Goal: Task Accomplishment & Management: Complete application form

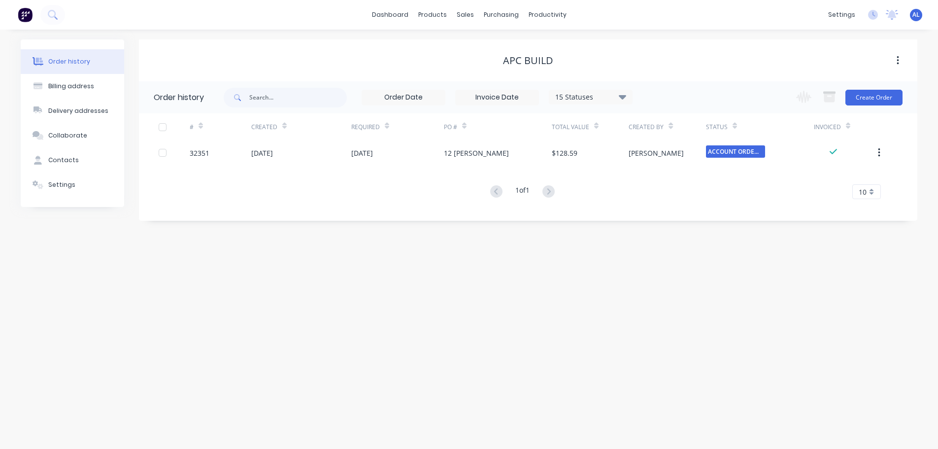
click at [27, 16] on img at bounding box center [25, 14] width 15 height 15
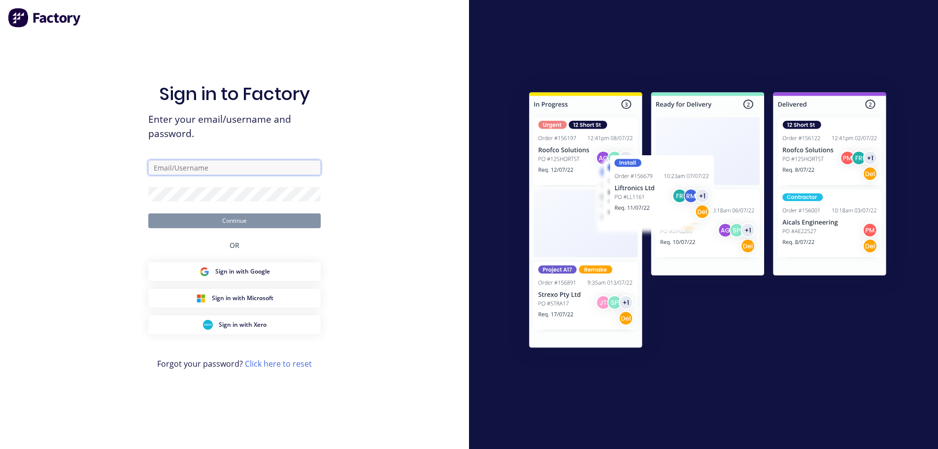
type input "[PERSON_NAME][EMAIL_ADDRESS][DOMAIN_NAME]"
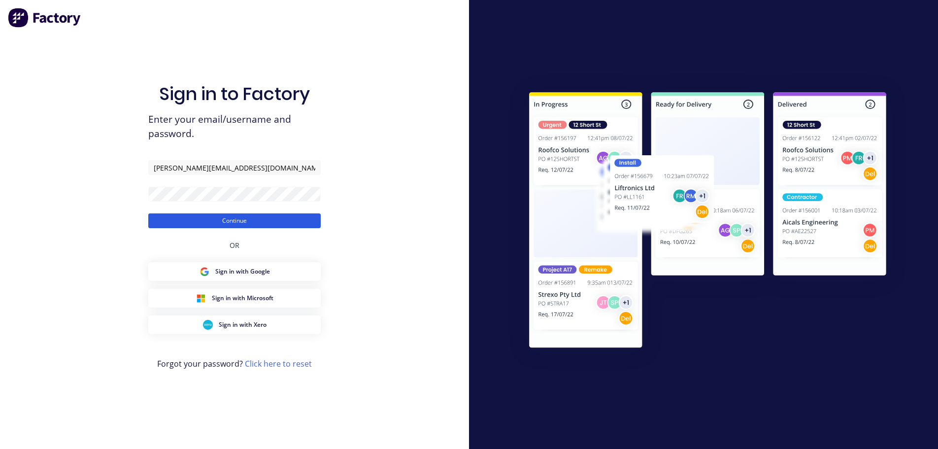
click at [275, 223] on button "Continue" at bounding box center [234, 220] width 172 height 15
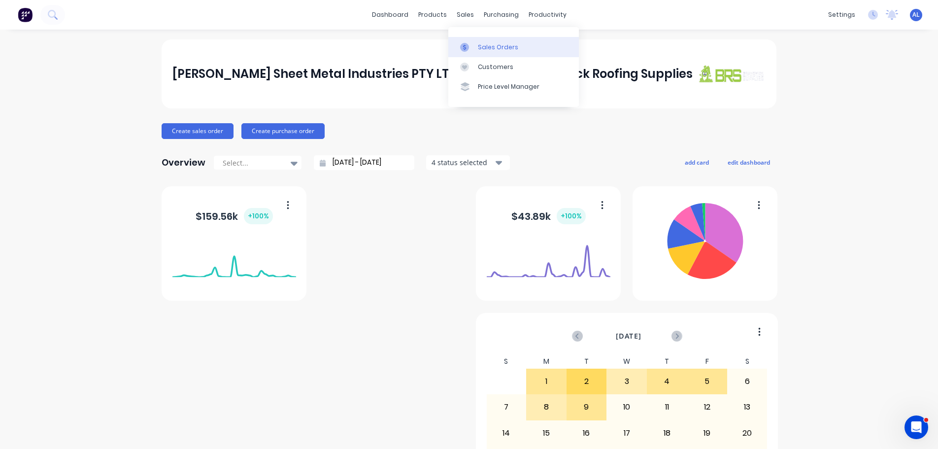
click at [496, 45] on div "Sales Orders" at bounding box center [498, 47] width 40 height 9
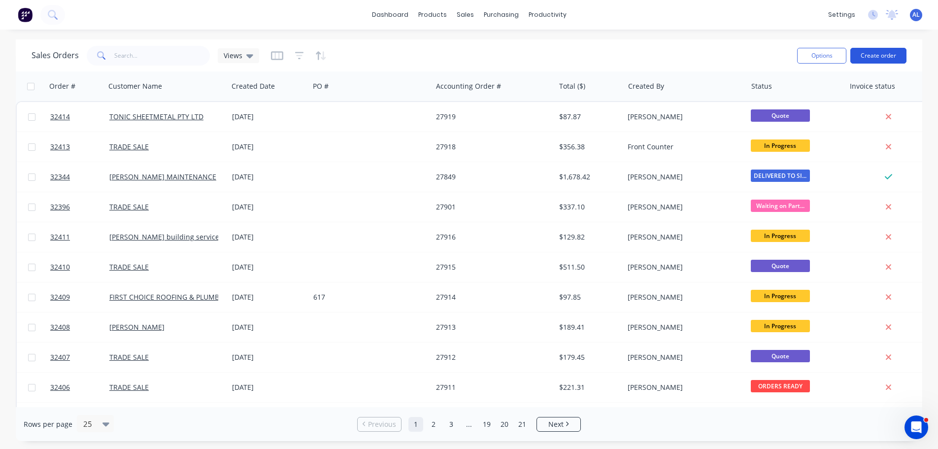
click at [875, 56] on button "Create order" at bounding box center [878, 56] width 56 height 16
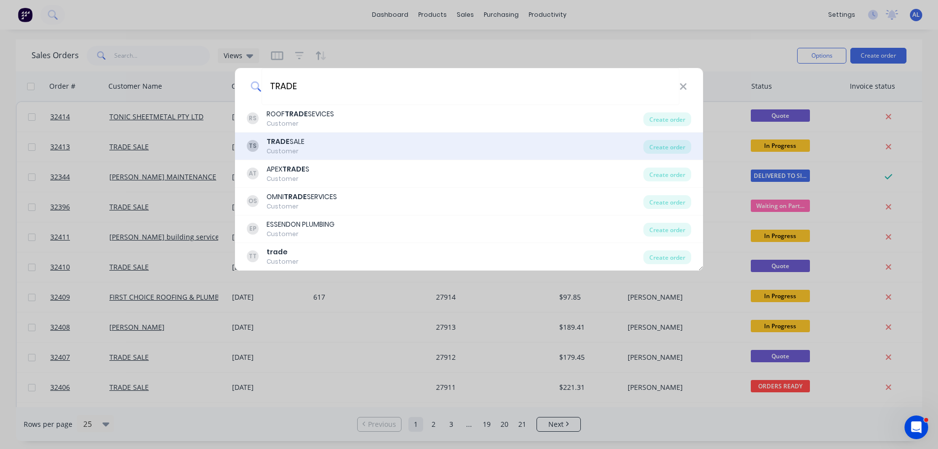
type input "TRADE"
click at [335, 151] on div "TS TRADE SALE Customer" at bounding box center [445, 145] width 397 height 19
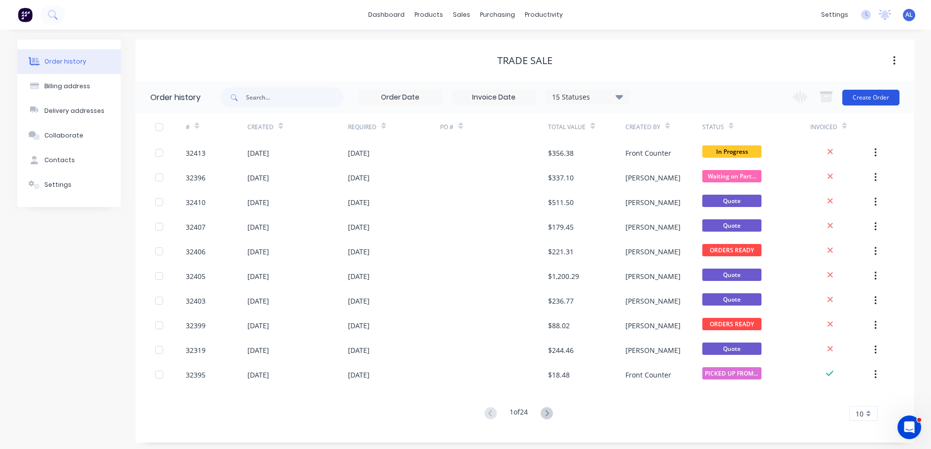
click at [864, 101] on button "Create Order" at bounding box center [870, 98] width 57 height 16
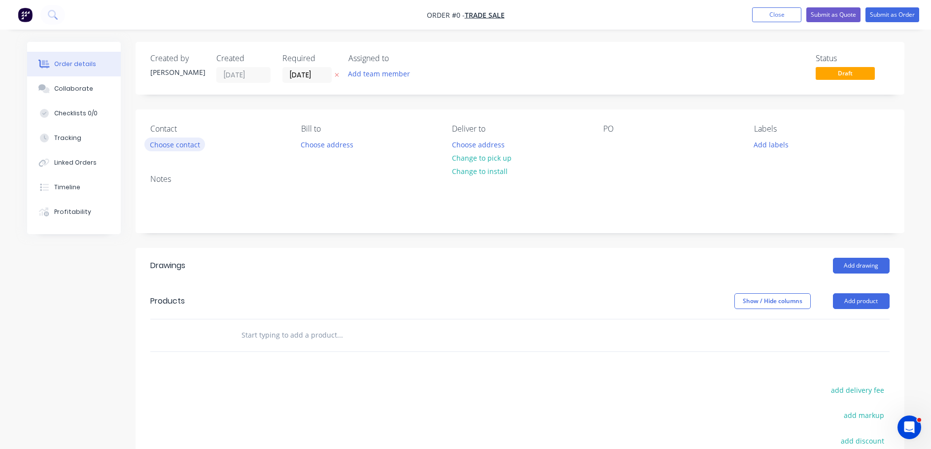
click at [180, 149] on button "Choose contact" at bounding box center [174, 143] width 61 height 13
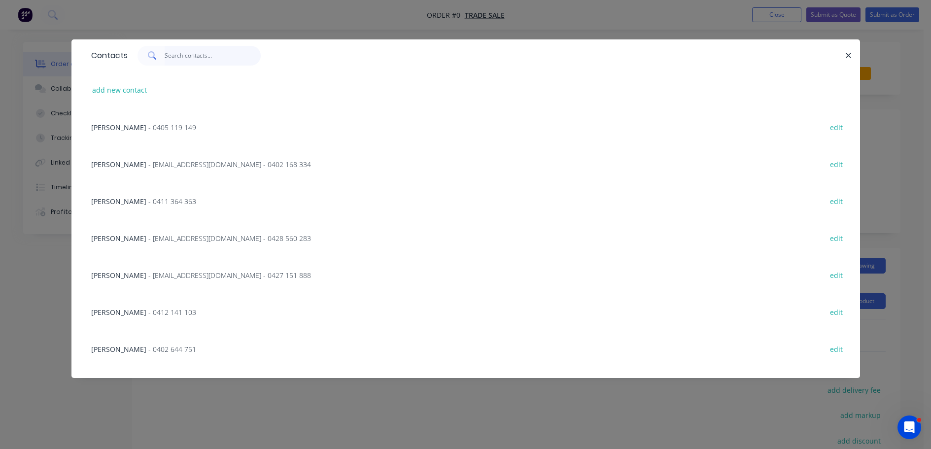
click at [203, 55] on input "text" at bounding box center [213, 56] width 96 height 20
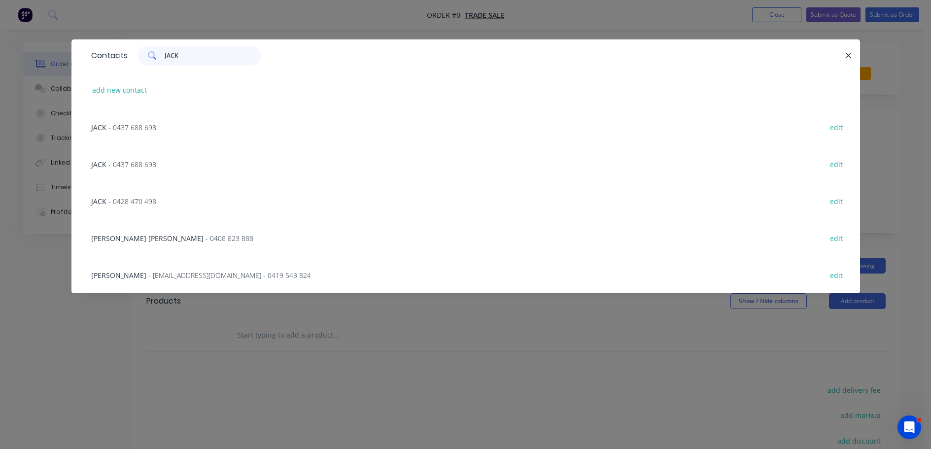
type input "JACK"
click at [155, 127] on span "- 0437 688 698" at bounding box center [132, 127] width 48 height 9
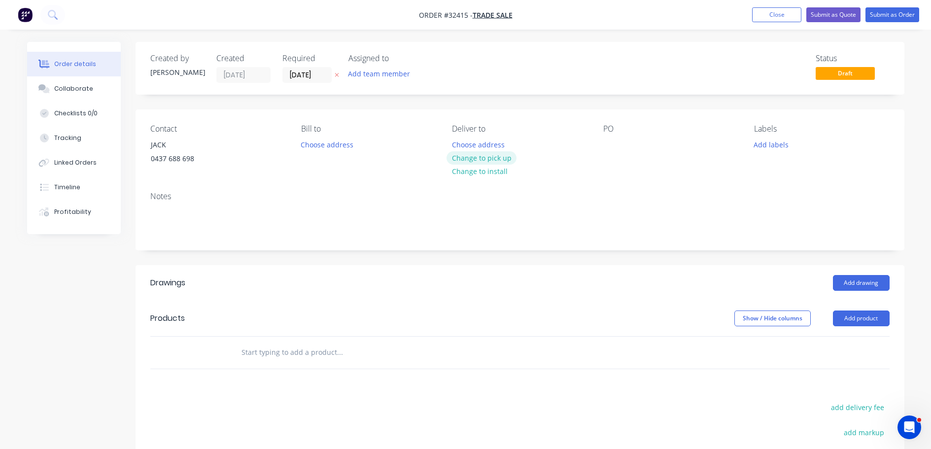
click at [468, 159] on button "Change to pick up" at bounding box center [481, 157] width 70 height 13
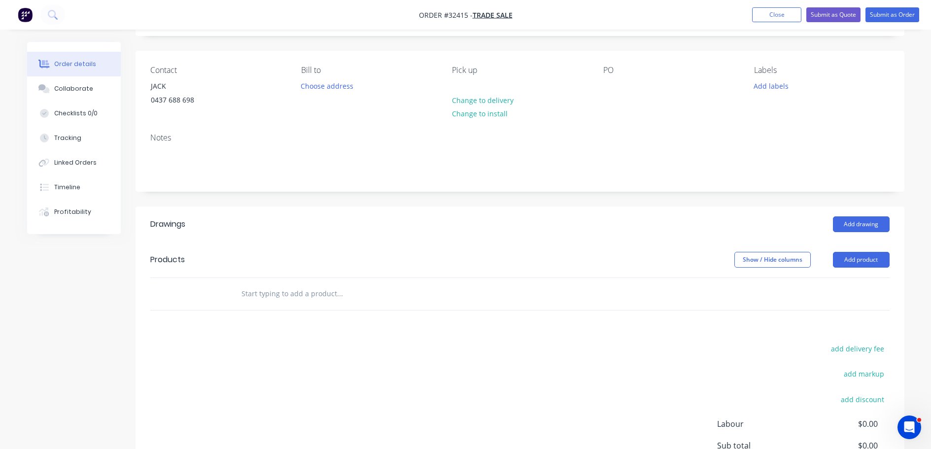
scroll to position [148, 0]
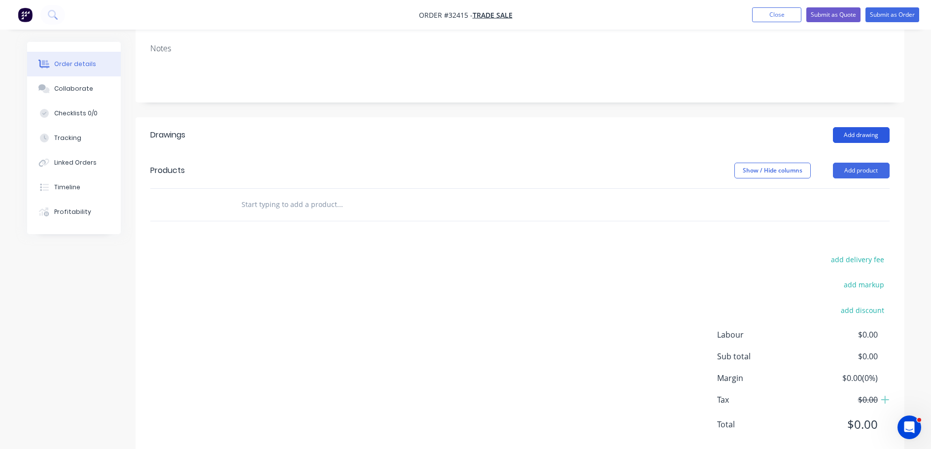
click at [856, 133] on button "Add drawing" at bounding box center [860, 135] width 57 height 16
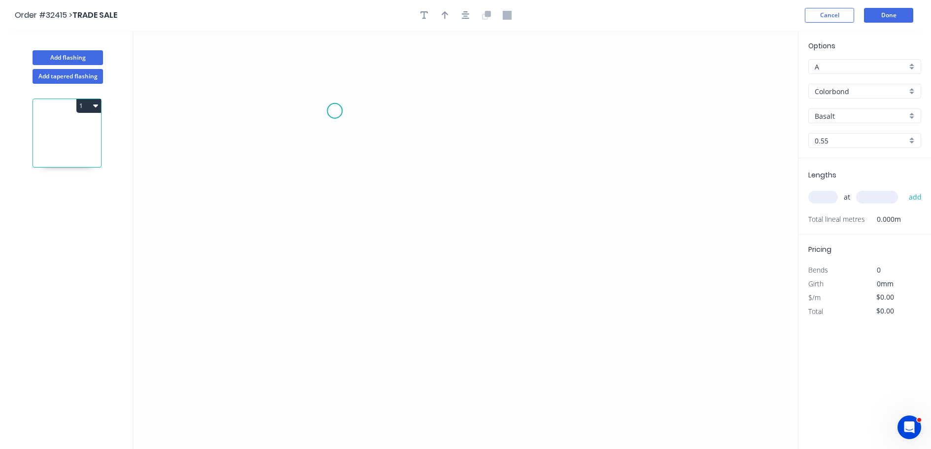
click at [336, 111] on icon "0" at bounding box center [465, 240] width 665 height 418
click at [336, 145] on icon "0" at bounding box center [465, 240] width 665 height 418
drag, startPoint x: 556, startPoint y: 138, endPoint x: 563, endPoint y: 180, distance: 42.9
click at [555, 139] on icon "0 ?" at bounding box center [465, 240] width 665 height 418
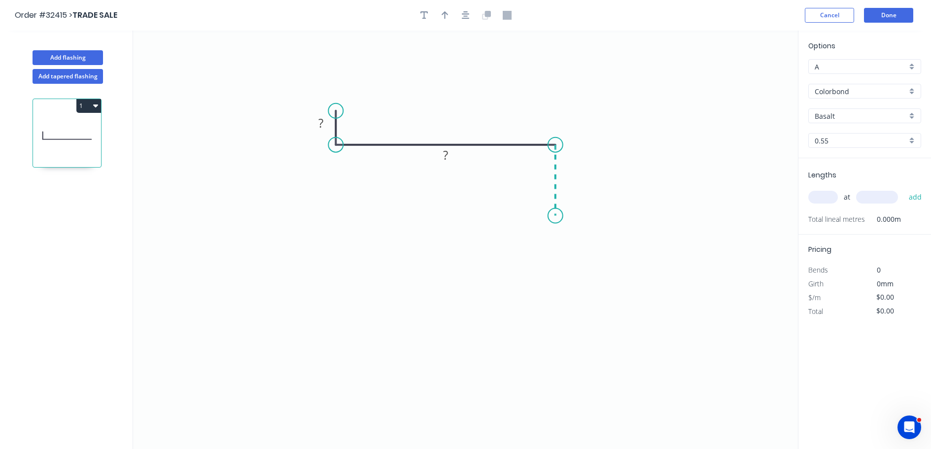
click at [556, 216] on icon "0 ? ?" at bounding box center [465, 240] width 665 height 418
click at [325, 121] on rect at bounding box center [321, 124] width 20 height 14
type input "$19.84"
click at [467, 18] on icon "button" at bounding box center [466, 15] width 8 height 8
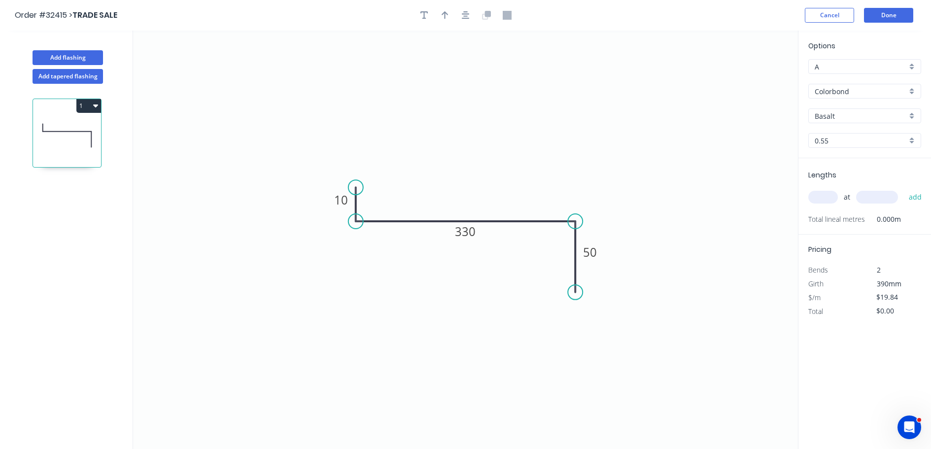
click at [913, 93] on div "Colorbond" at bounding box center [864, 91] width 113 height 15
click at [868, 162] on div "Zinc" at bounding box center [864, 161] width 112 height 17
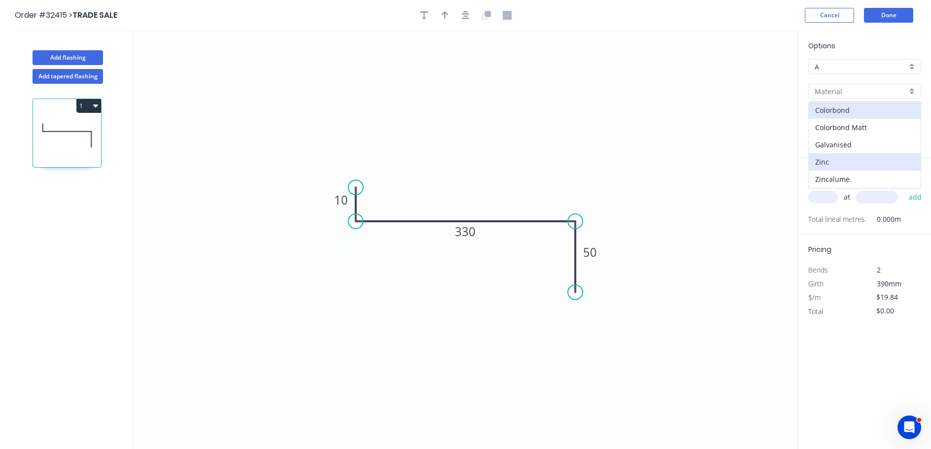
type input "Zinc"
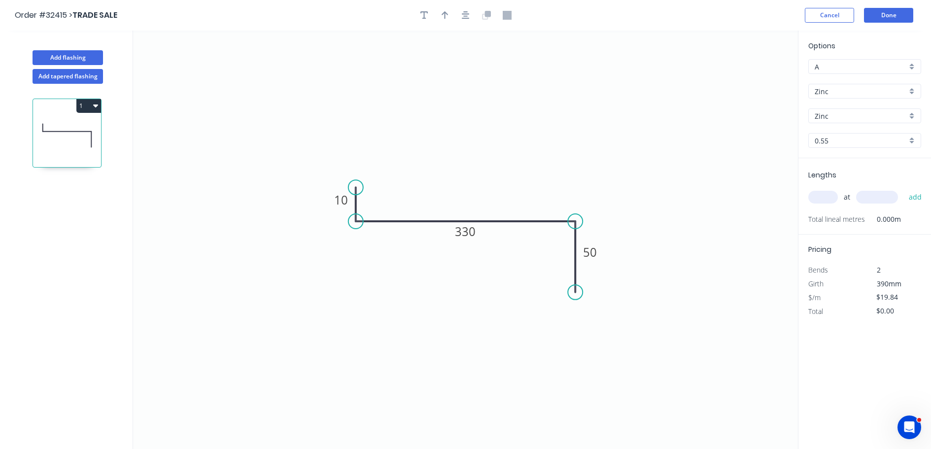
type input "$17.45"
click at [822, 198] on input "text" at bounding box center [823, 197] width 30 height 13
type input "4"
type input "1600"
click at [903, 189] on button "add" at bounding box center [914, 197] width 23 height 17
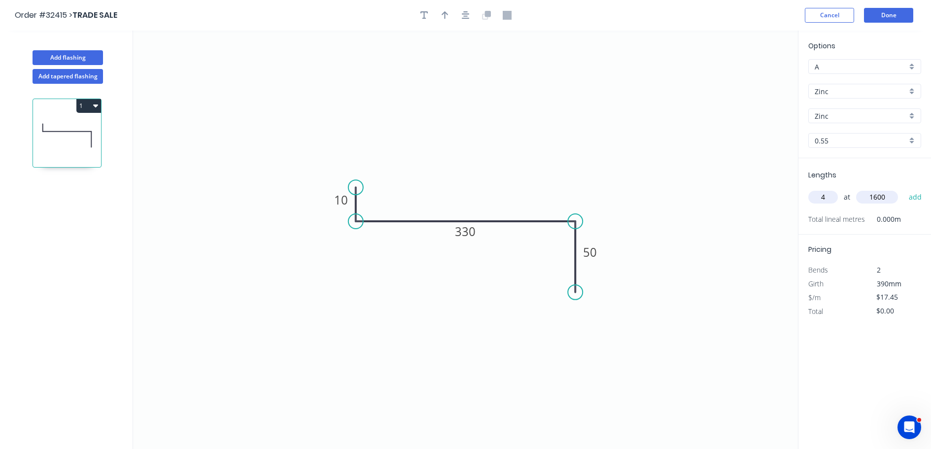
type input "$111.68"
click at [883, 18] on button "Done" at bounding box center [888, 15] width 49 height 15
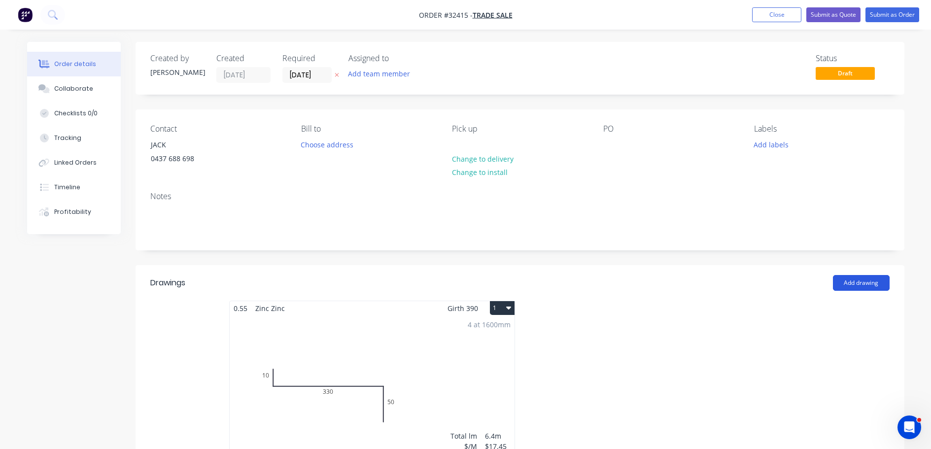
click at [871, 285] on button "Add drawing" at bounding box center [860, 283] width 57 height 16
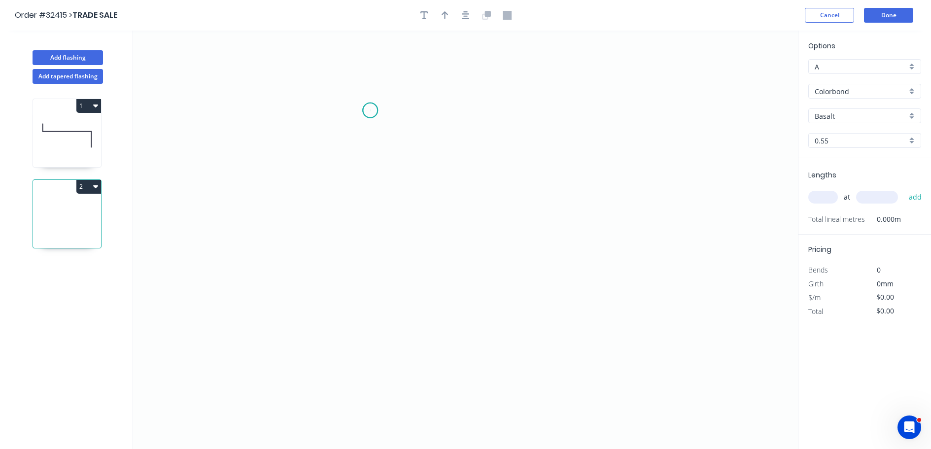
click at [370, 110] on icon "0" at bounding box center [465, 240] width 665 height 418
click at [366, 170] on icon "0" at bounding box center [465, 240] width 665 height 418
click at [608, 176] on icon "0 ?" at bounding box center [465, 240] width 665 height 418
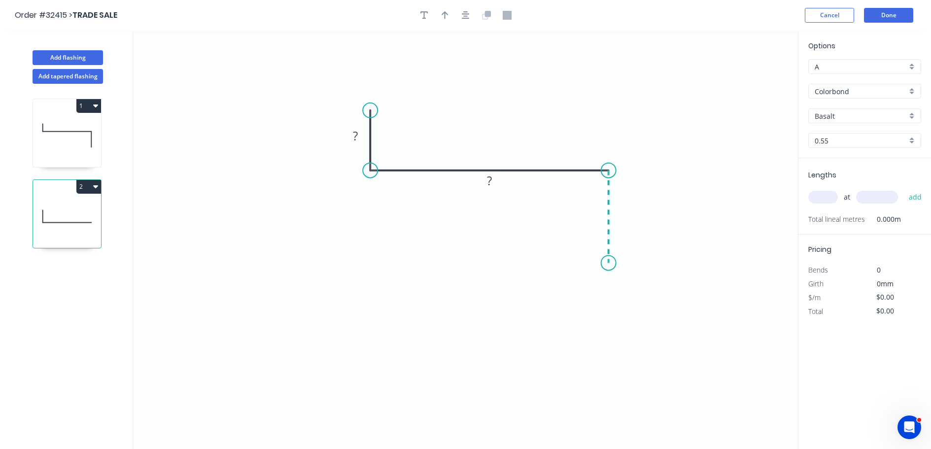
click at [611, 263] on icon "0 ? ?" at bounding box center [465, 240] width 665 height 418
drag, startPoint x: 357, startPoint y: 136, endPoint x: 469, endPoint y: 139, distance: 111.9
click at [358, 136] on tspan "?" at bounding box center [355, 136] width 5 height 16
type input "$13.86"
click at [466, 14] on icon "button" at bounding box center [466, 15] width 8 height 8
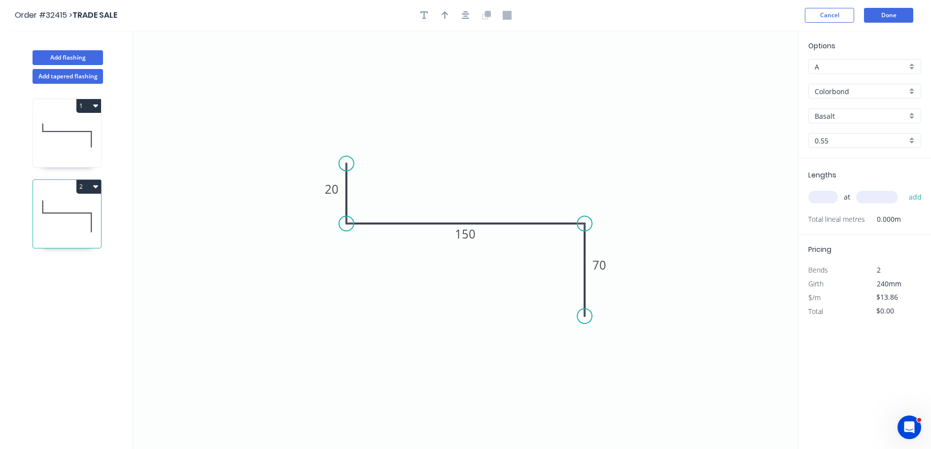
click at [914, 93] on div "Colorbond" at bounding box center [864, 91] width 113 height 15
click at [866, 160] on div "Zinc" at bounding box center [864, 161] width 112 height 17
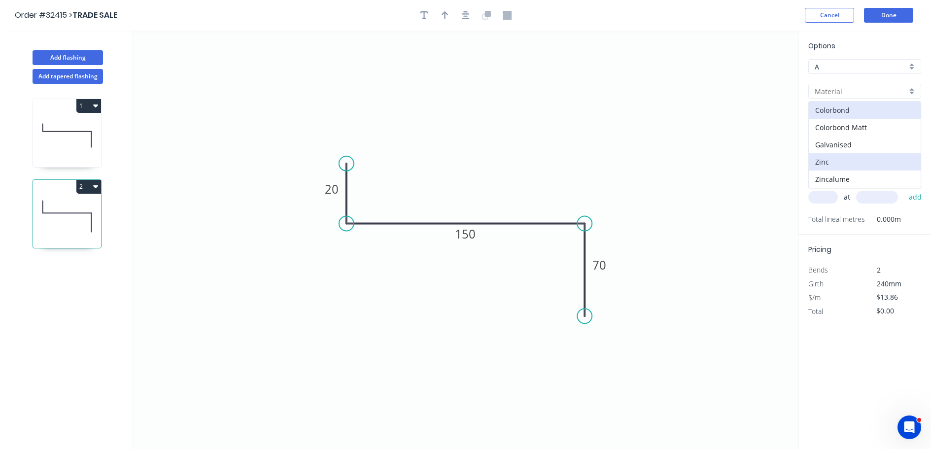
type input "Zinc"
type input "$12.49"
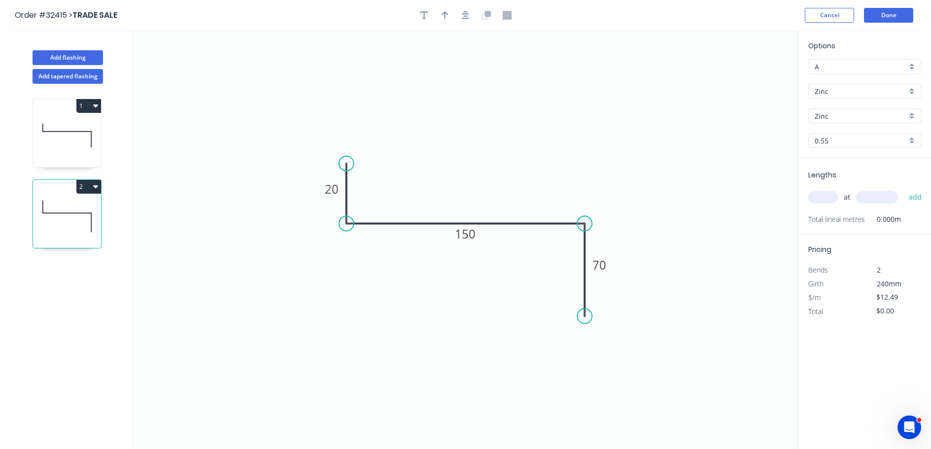
click at [823, 198] on input "text" at bounding box center [823, 197] width 30 height 13
type input "1"
type input "1500"
click at [903, 189] on button "add" at bounding box center [914, 197] width 23 height 17
type input "$18.74"
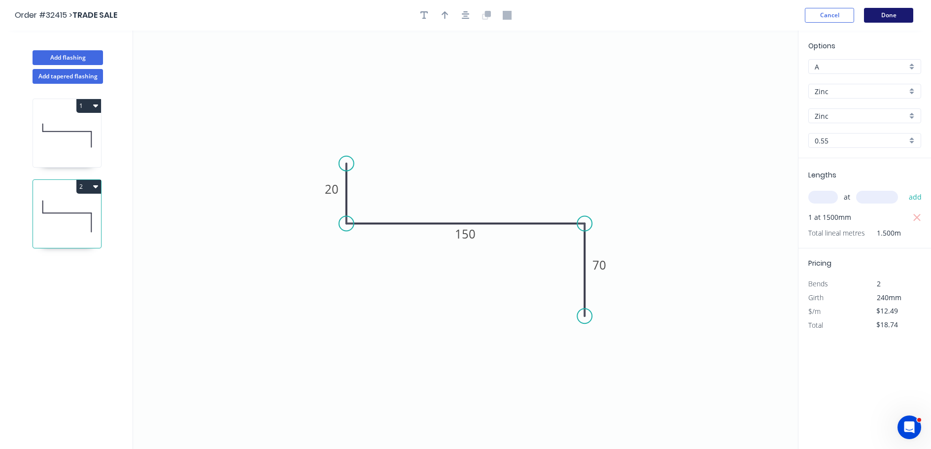
click at [877, 16] on button "Done" at bounding box center [888, 15] width 49 height 15
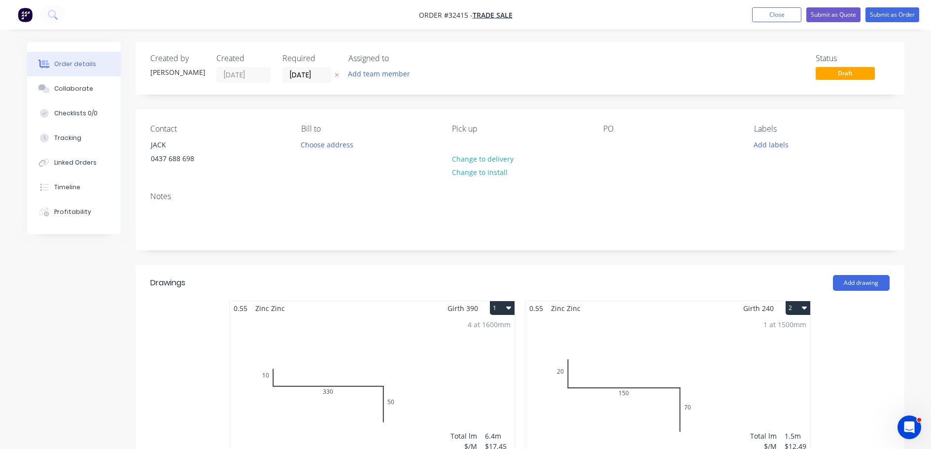
scroll to position [148, 0]
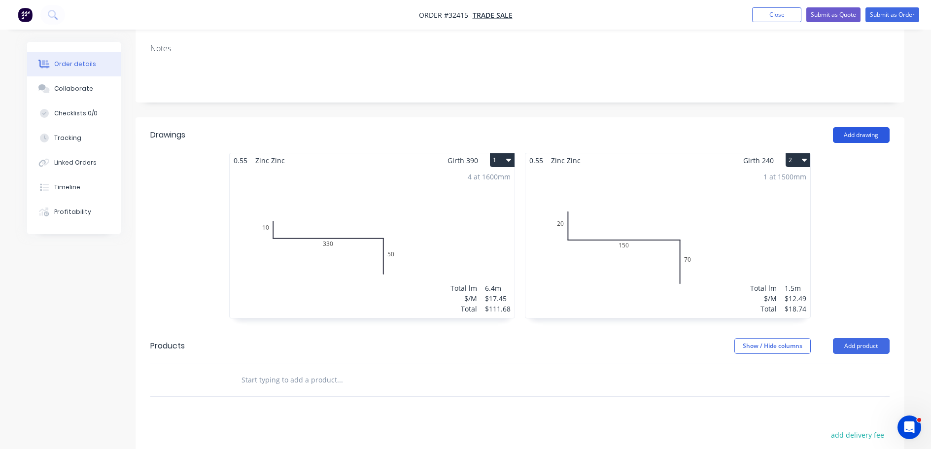
click at [866, 138] on button "Add drawing" at bounding box center [860, 135] width 57 height 16
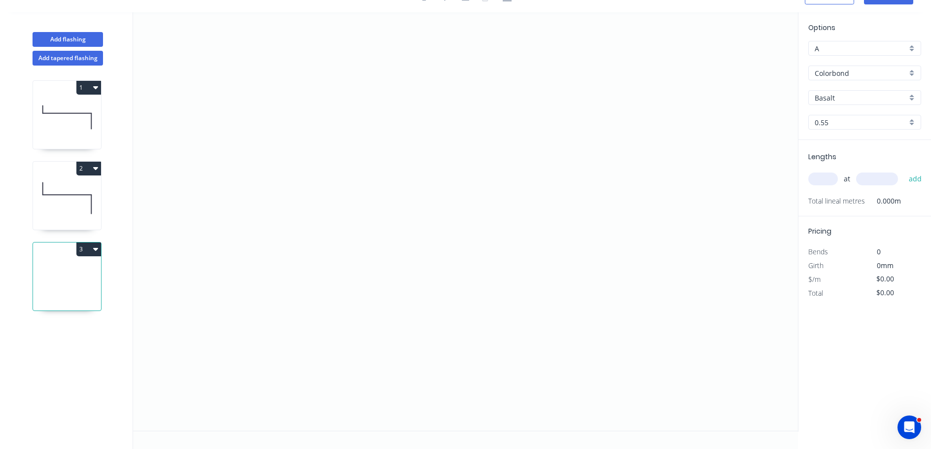
scroll to position [18, 0]
click at [357, 102] on icon "0" at bounding box center [465, 221] width 665 height 418
click at [354, 169] on icon "0" at bounding box center [465, 221] width 665 height 418
click at [591, 163] on icon "0 ?" at bounding box center [465, 221] width 665 height 418
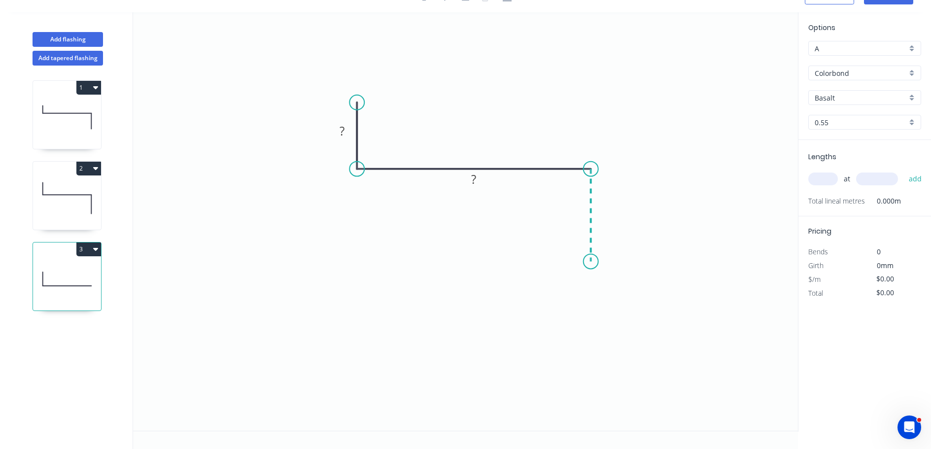
click at [591, 262] on icon "0 ? ?" at bounding box center [465, 221] width 665 height 418
drag, startPoint x: 346, startPoint y: 135, endPoint x: 443, endPoint y: 117, distance: 98.7
click at [346, 135] on rect at bounding box center [342, 132] width 20 height 14
type input "$15.61"
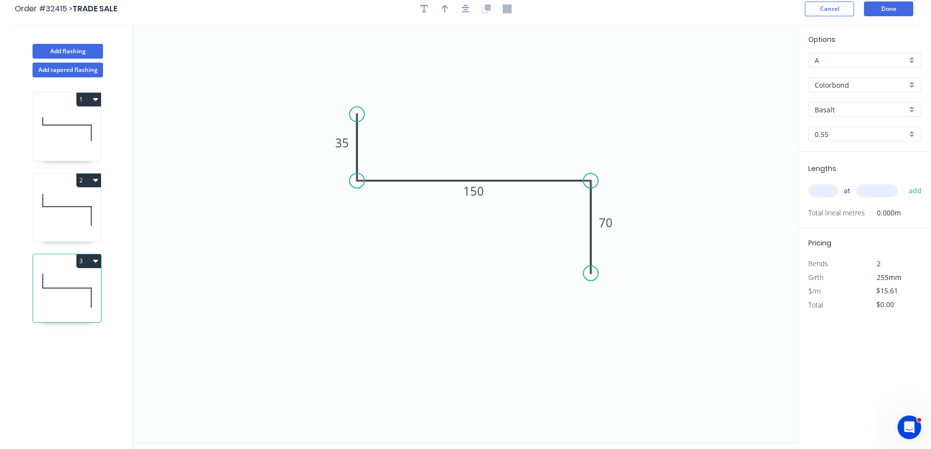
scroll to position [0, 0]
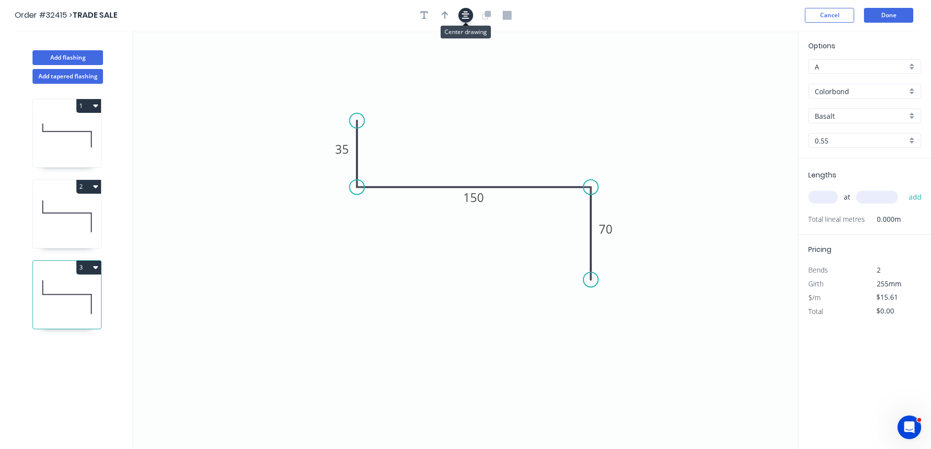
click at [463, 16] on icon "button" at bounding box center [466, 15] width 8 height 8
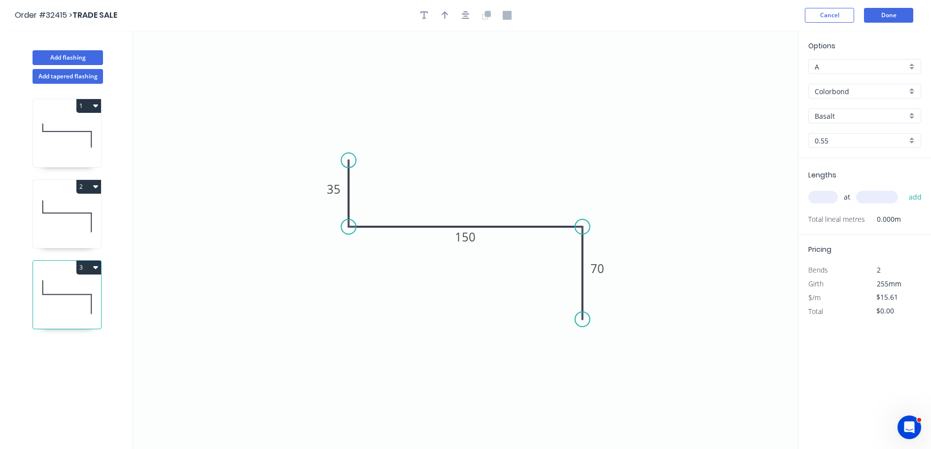
click at [912, 91] on div "Colorbond" at bounding box center [864, 91] width 113 height 15
click at [868, 161] on div "Zinc" at bounding box center [864, 161] width 112 height 17
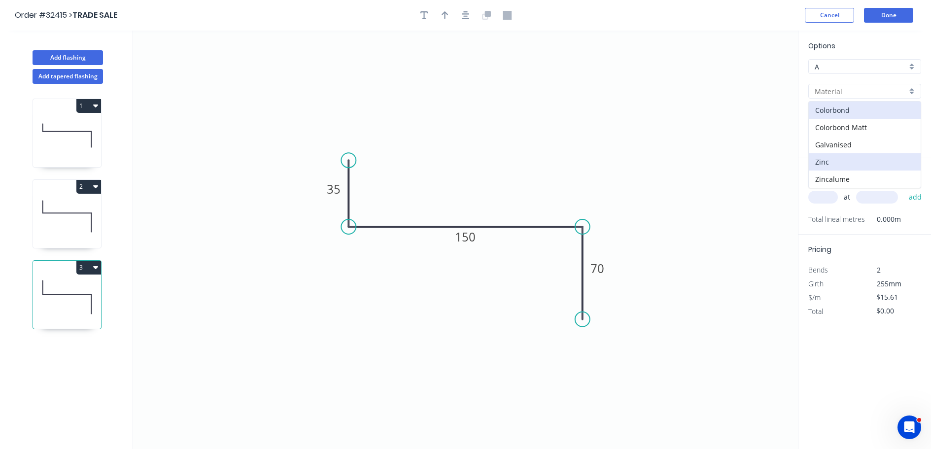
type input "Zinc"
type input "$14.09"
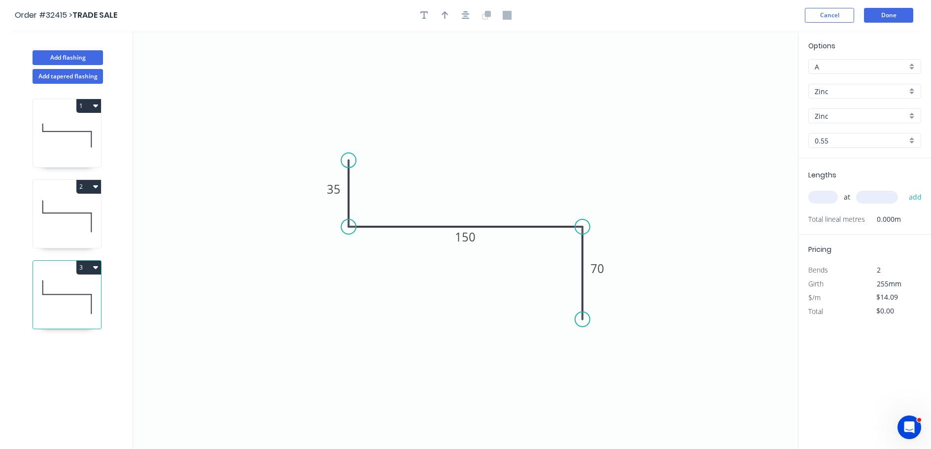
click at [830, 194] on input "text" at bounding box center [823, 197] width 30 height 13
type input "2"
type input "1500"
click at [903, 189] on button "add" at bounding box center [914, 197] width 23 height 17
type input "$42.27"
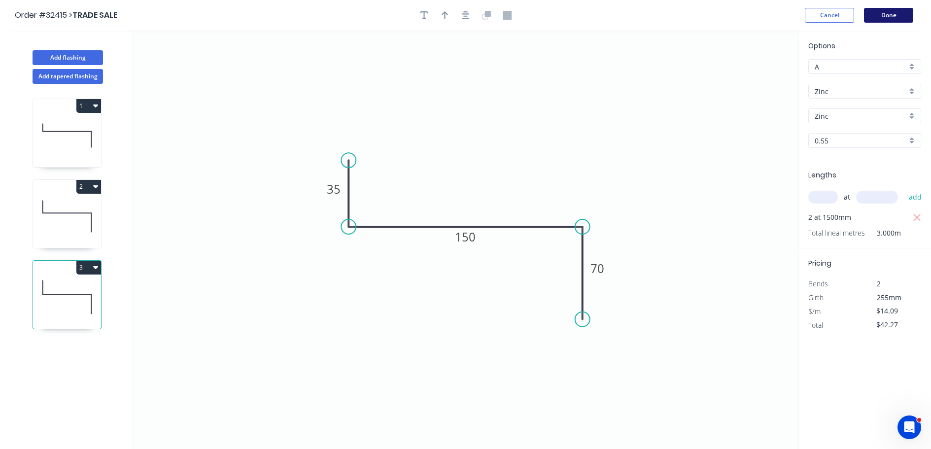
click at [905, 16] on button "Done" at bounding box center [888, 15] width 49 height 15
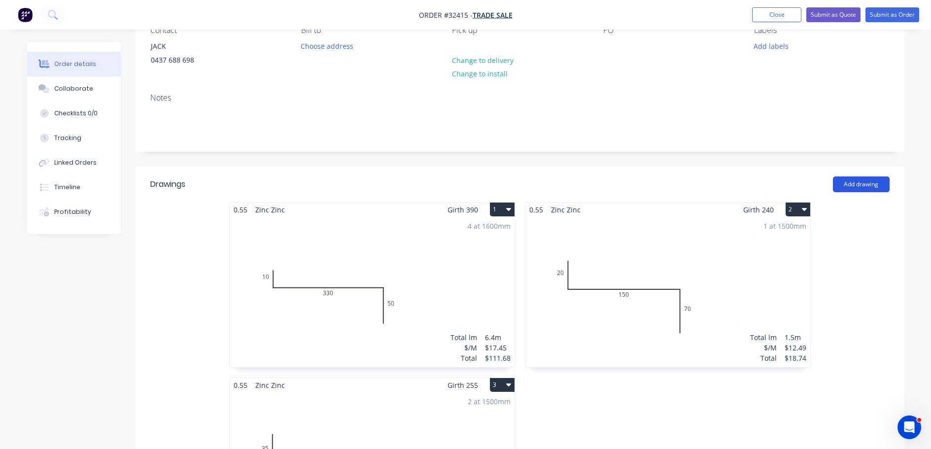
click at [863, 181] on button "Add drawing" at bounding box center [860, 184] width 57 height 16
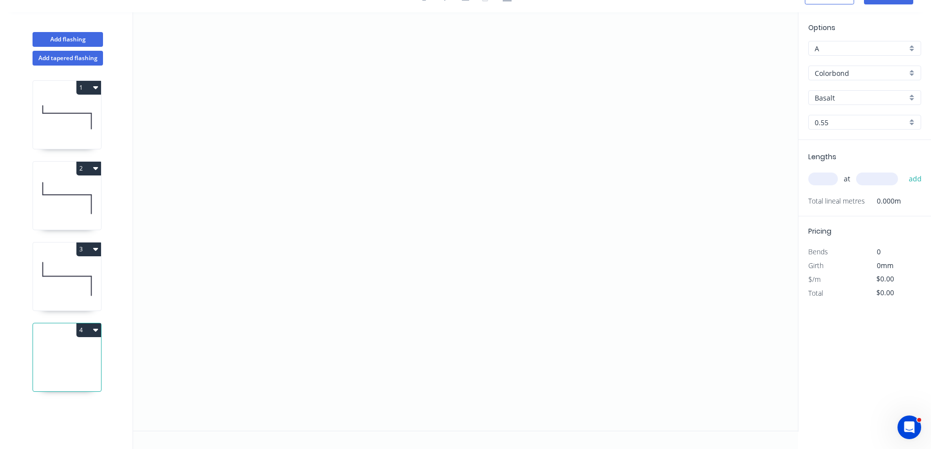
scroll to position [18, 0]
click at [387, 233] on icon "0" at bounding box center [465, 221] width 665 height 418
click at [387, 141] on icon at bounding box center [387, 187] width 0 height 92
click at [599, 146] on icon "0 ?" at bounding box center [465, 221] width 665 height 418
click at [374, 184] on tspan "?" at bounding box center [372, 182] width 5 height 16
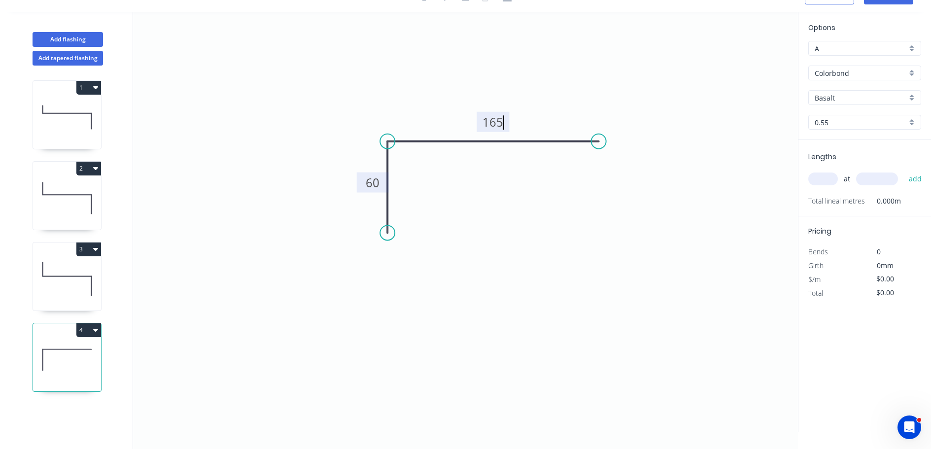
type input "$12.27"
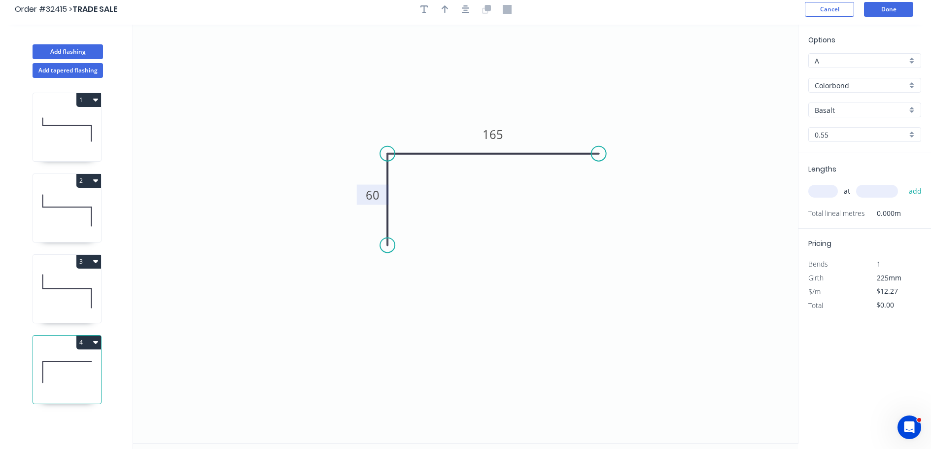
scroll to position [0, 0]
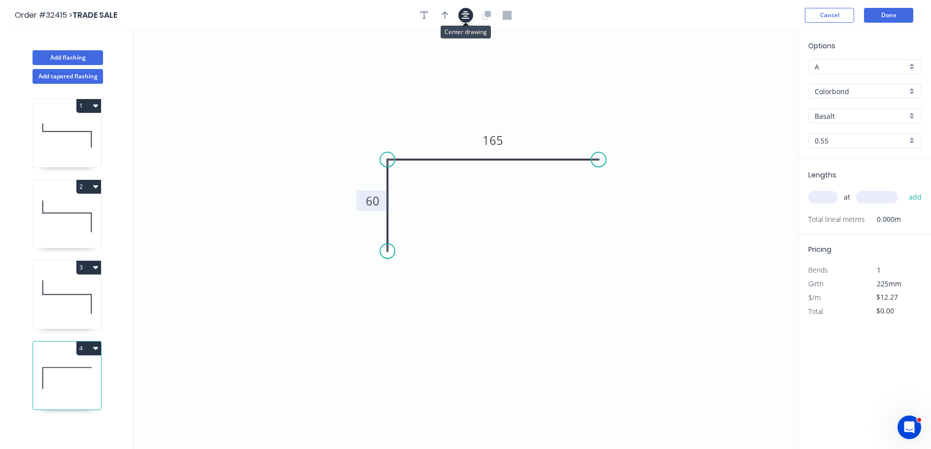
click at [462, 14] on icon "button" at bounding box center [466, 15] width 8 height 8
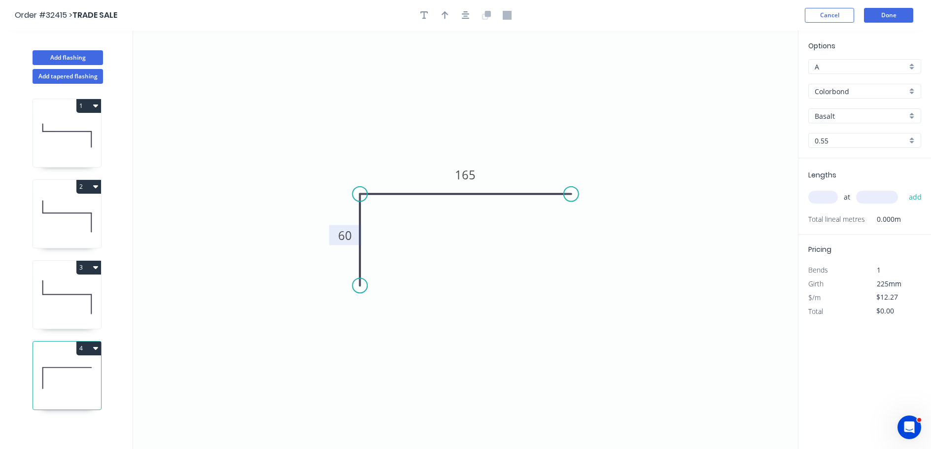
click at [911, 93] on div "Colorbond" at bounding box center [864, 91] width 113 height 15
click at [864, 160] on div "Zinc" at bounding box center [864, 161] width 112 height 17
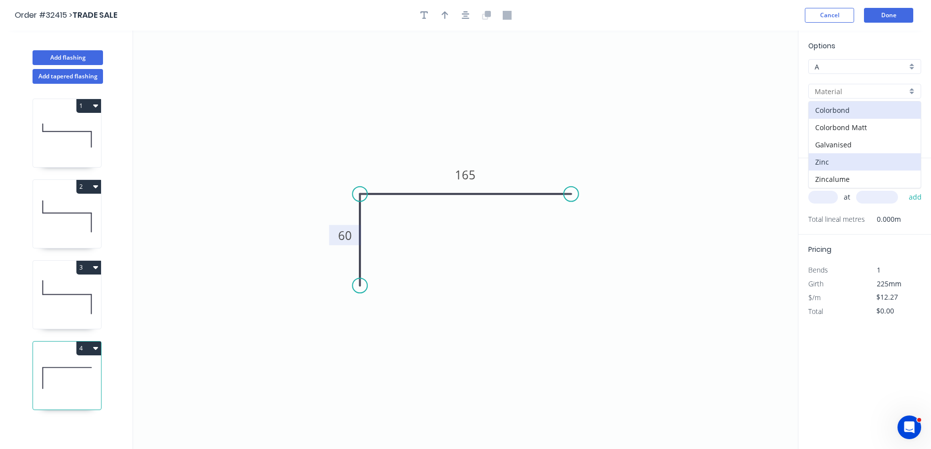
type input "Zinc"
type input "$10.90"
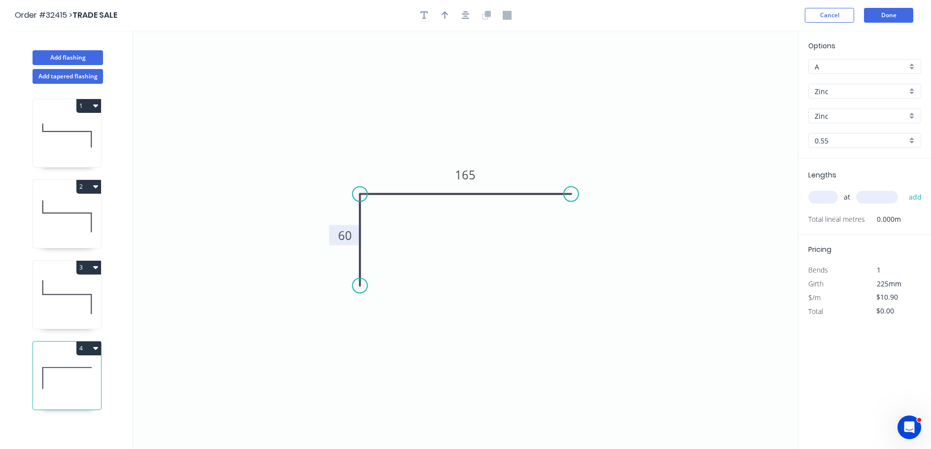
click at [825, 200] on input "text" at bounding box center [823, 197] width 30 height 13
type input "1"
type input "1500"
click at [903, 189] on button "add" at bounding box center [914, 197] width 23 height 17
type input "$16.35"
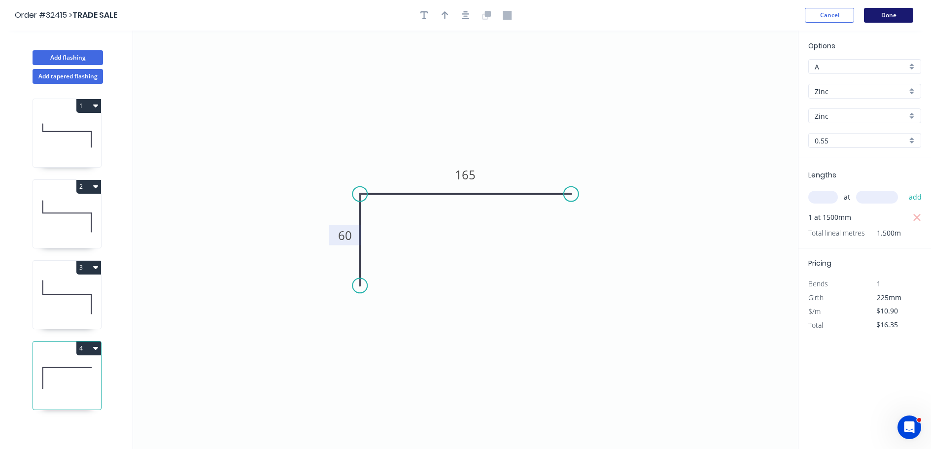
click at [901, 19] on button "Done" at bounding box center [888, 15] width 49 height 15
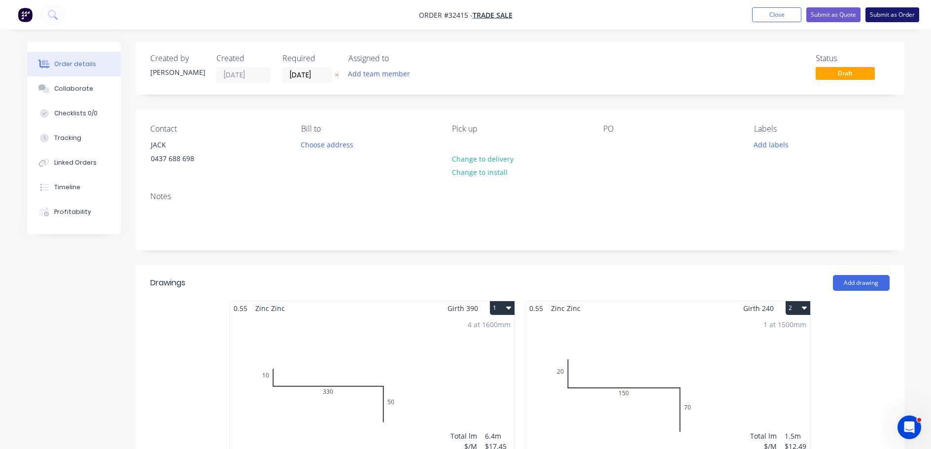
click at [893, 19] on button "Submit as Order" at bounding box center [892, 14] width 54 height 15
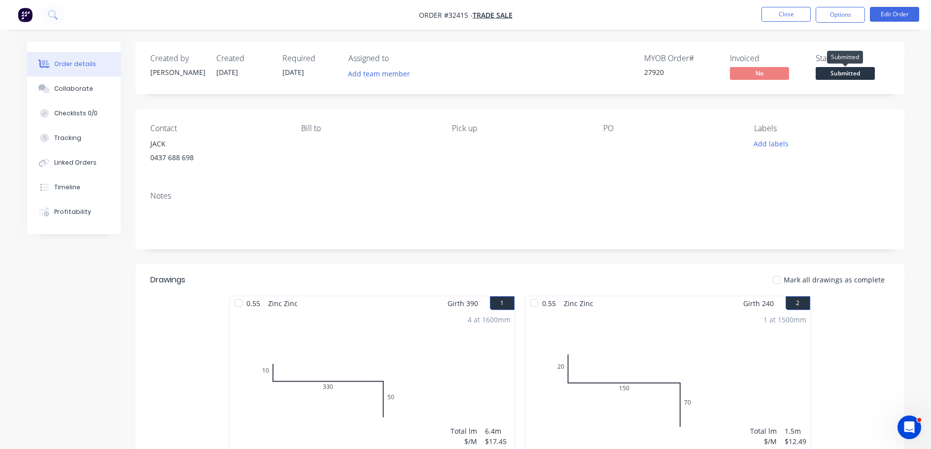
click at [838, 73] on span "Submitted" at bounding box center [844, 73] width 59 height 12
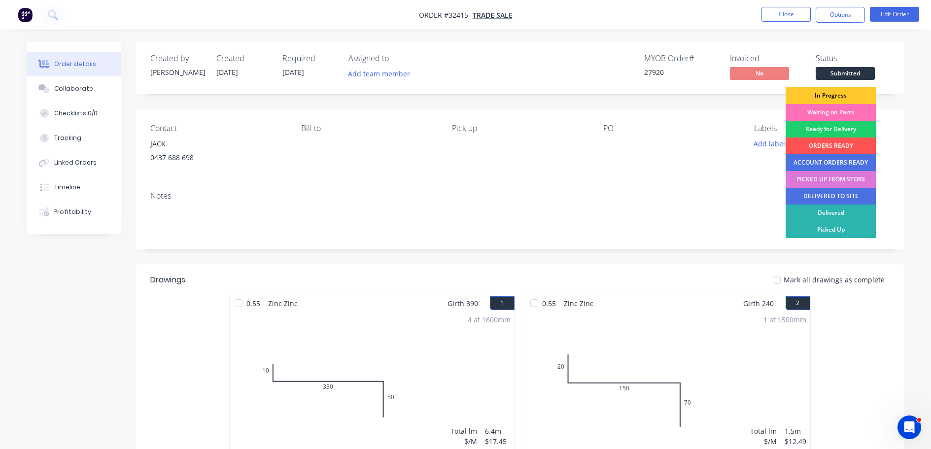
click at [831, 96] on div "In Progress" at bounding box center [830, 95] width 90 height 17
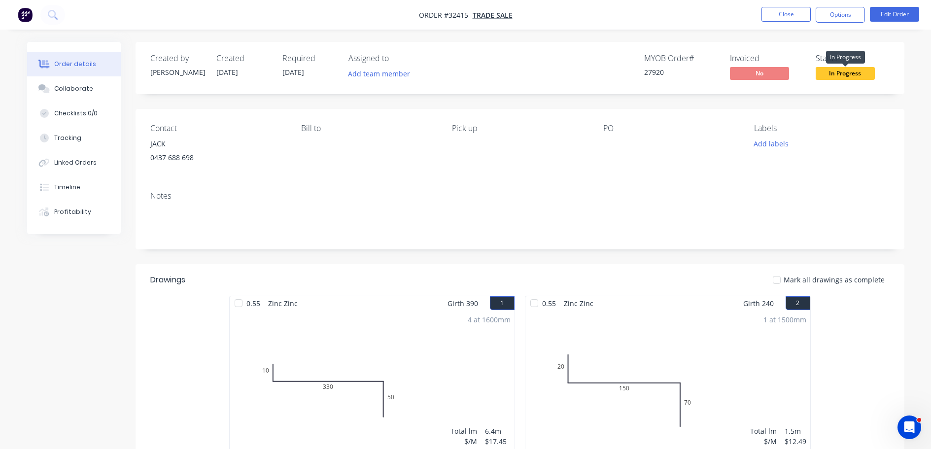
click at [845, 73] on span "In Progress" at bounding box center [844, 73] width 59 height 12
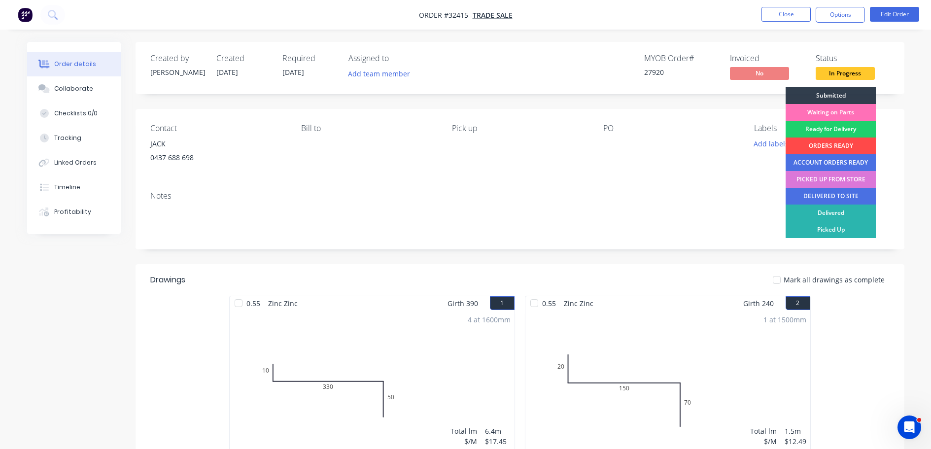
click at [842, 145] on div "ORDERS READY" at bounding box center [830, 145] width 90 height 17
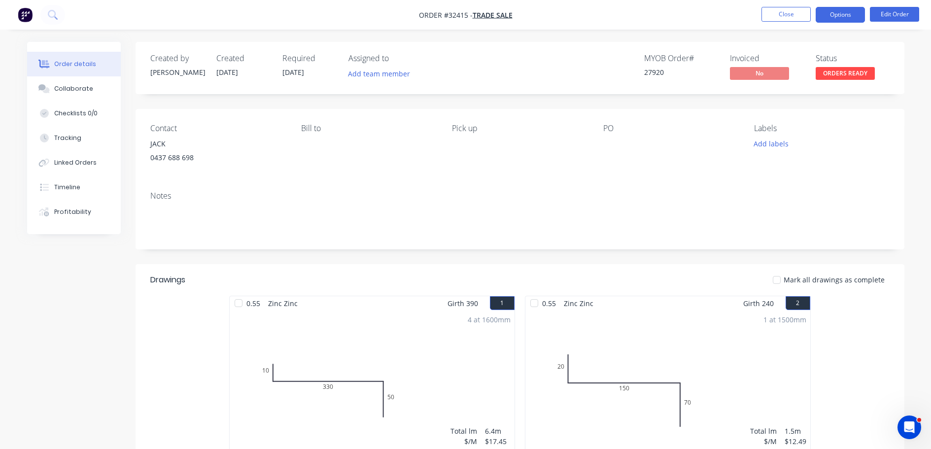
click at [853, 15] on button "Options" at bounding box center [839, 15] width 49 height 16
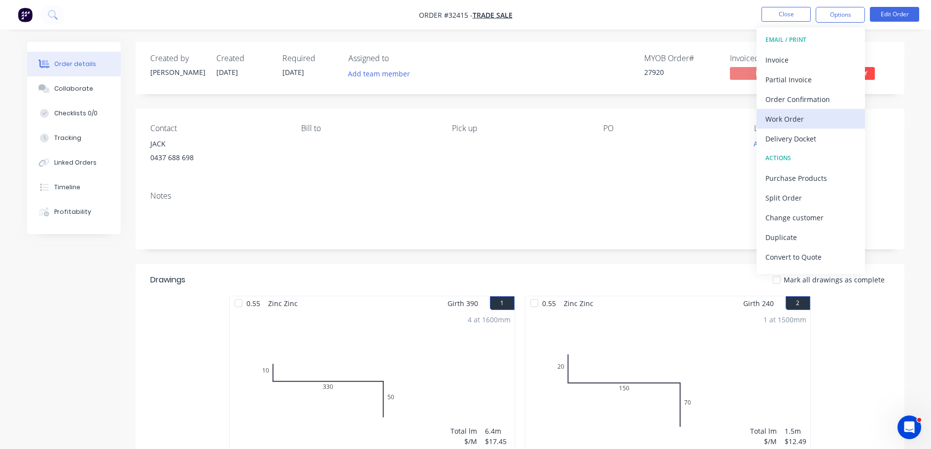
click at [809, 118] on div "Work Order" at bounding box center [810, 119] width 91 height 14
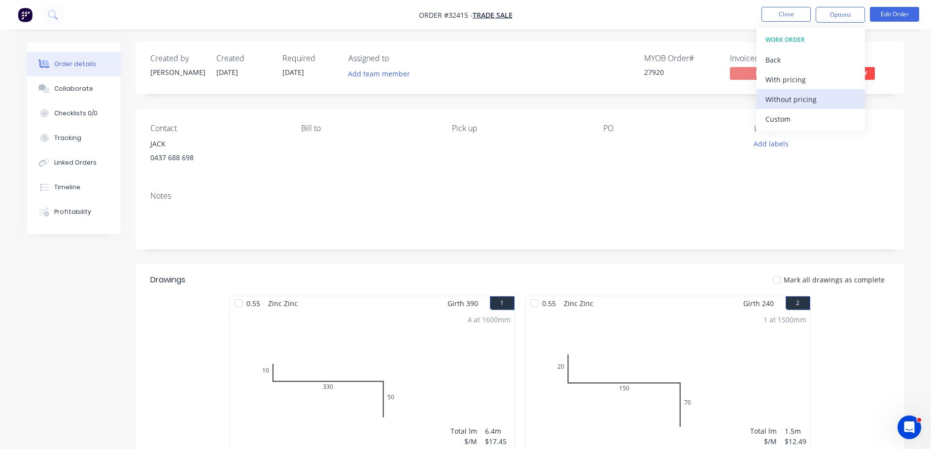
click at [817, 105] on div "Without pricing" at bounding box center [810, 99] width 91 height 14
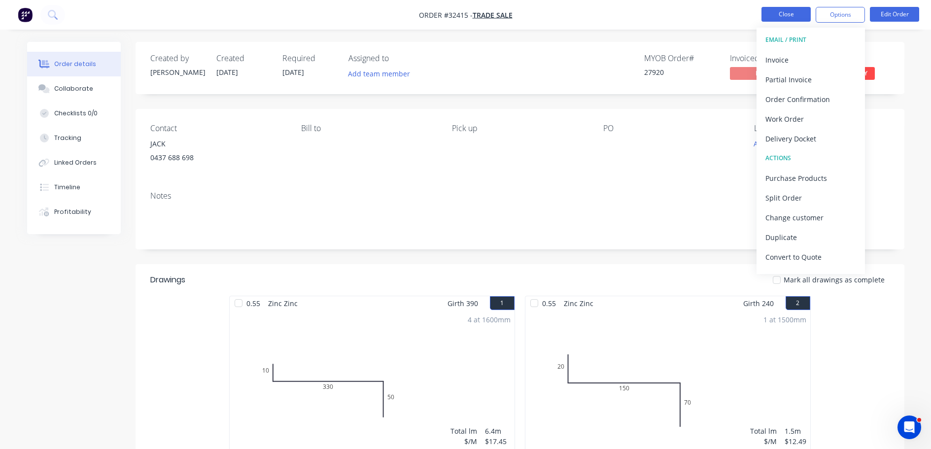
click at [778, 14] on button "Close" at bounding box center [785, 14] width 49 height 15
